Goal: Transaction & Acquisition: Book appointment/travel/reservation

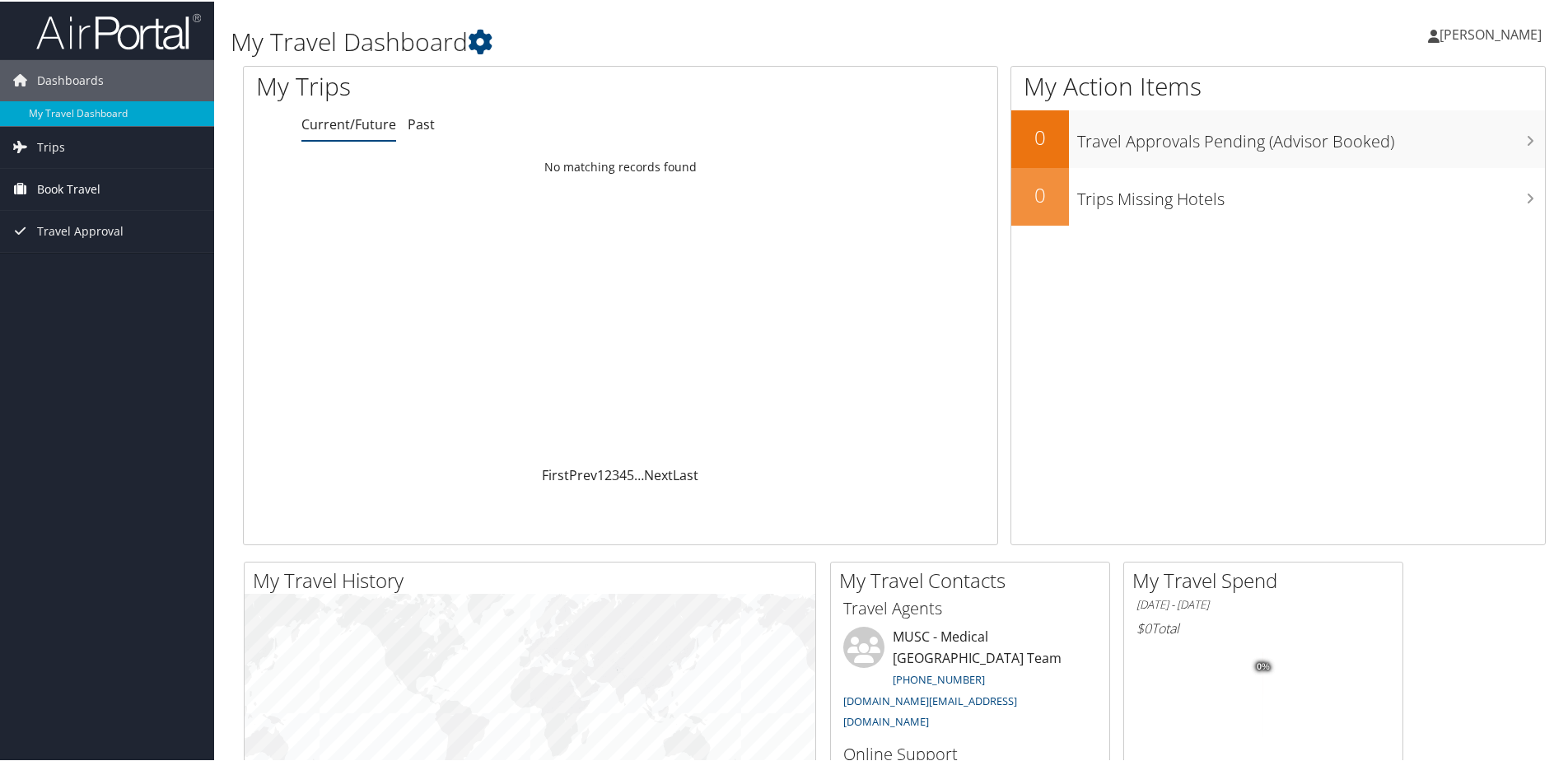
click at [80, 190] on span "Book Travel" at bounding box center [69, 188] width 64 height 41
click at [89, 271] on link "Book/Manage Online Trips" at bounding box center [107, 270] width 214 height 25
click at [48, 306] on span "Travel Approval" at bounding box center [80, 304] width 86 height 41
